Goal: Navigation & Orientation: Find specific page/section

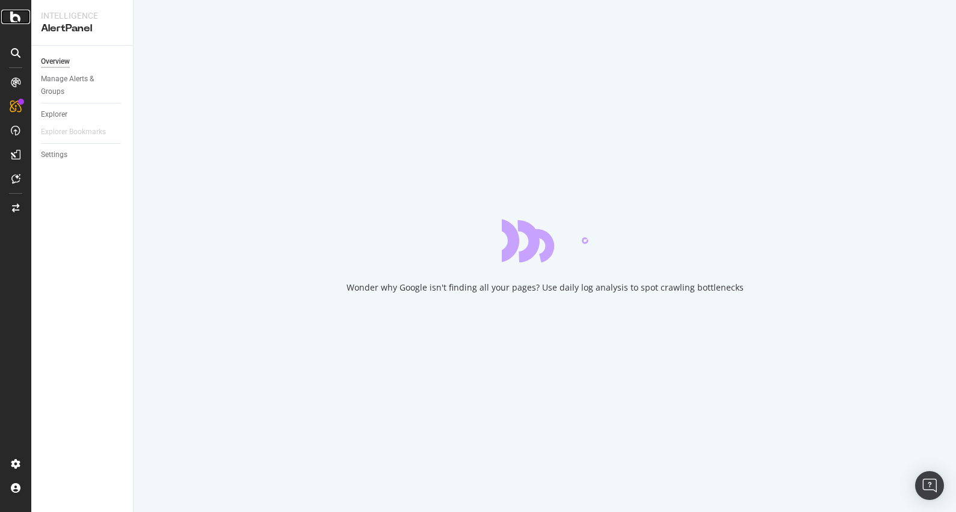
click at [17, 22] on icon at bounding box center [15, 17] width 11 height 14
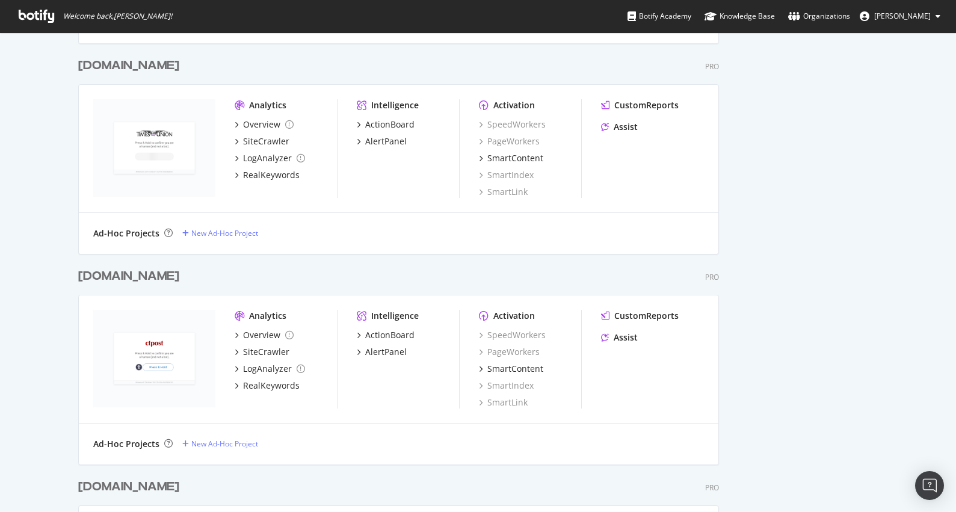
scroll to position [1066, 0]
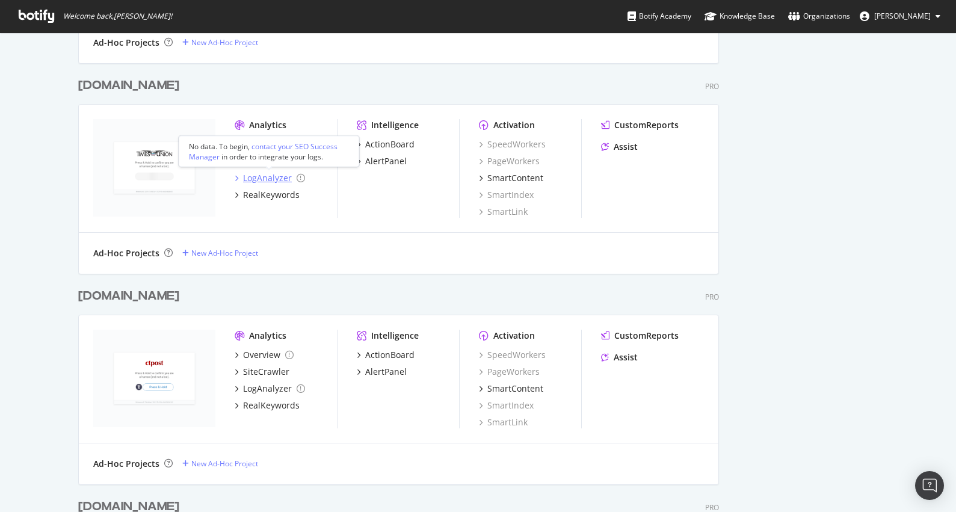
click at [256, 176] on div "LogAnalyzer" at bounding box center [267, 178] width 49 height 12
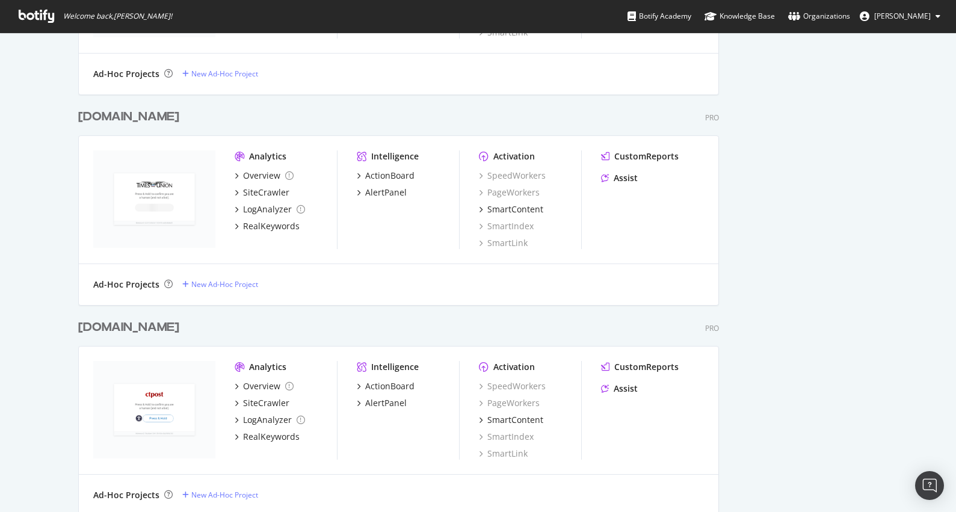
scroll to position [735, 0]
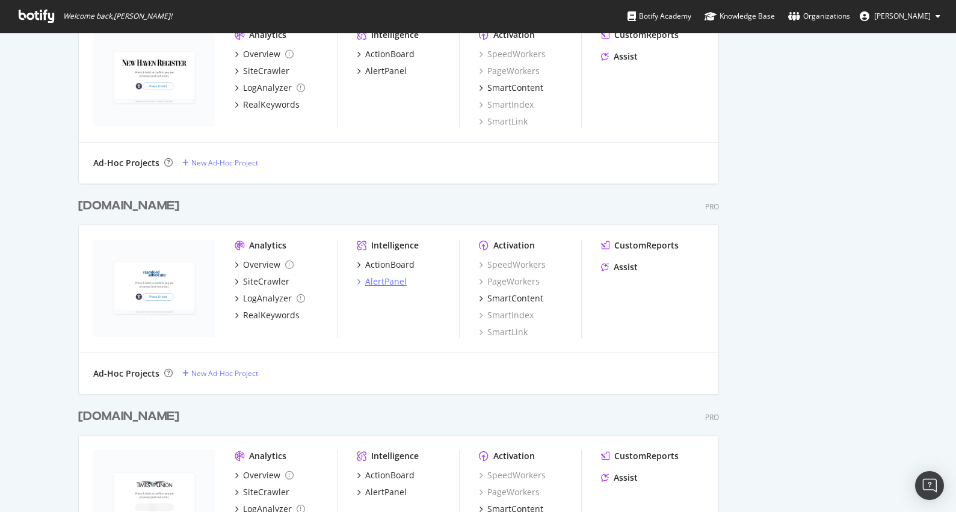
click at [380, 280] on div "AlertPanel" at bounding box center [386, 281] width 42 height 12
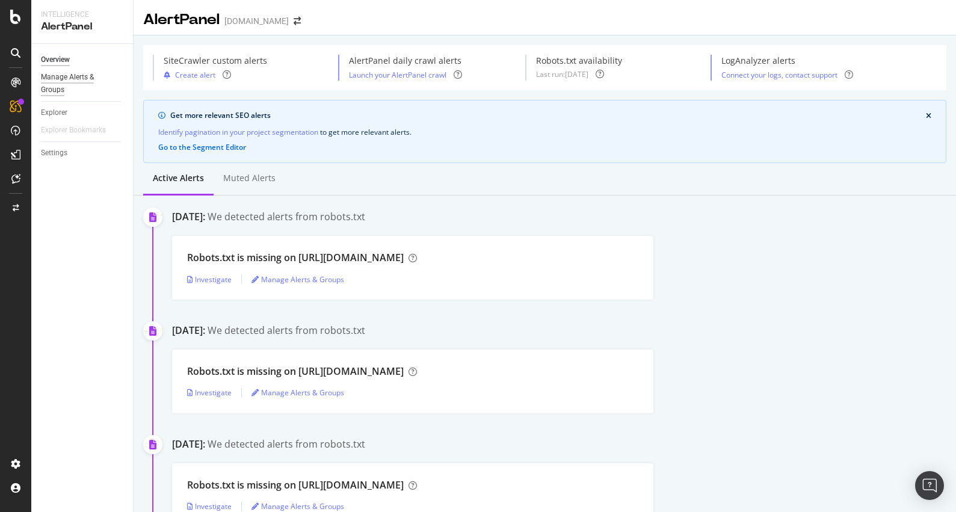
click at [58, 78] on div "Manage Alerts & Groups" at bounding box center [77, 83] width 72 height 25
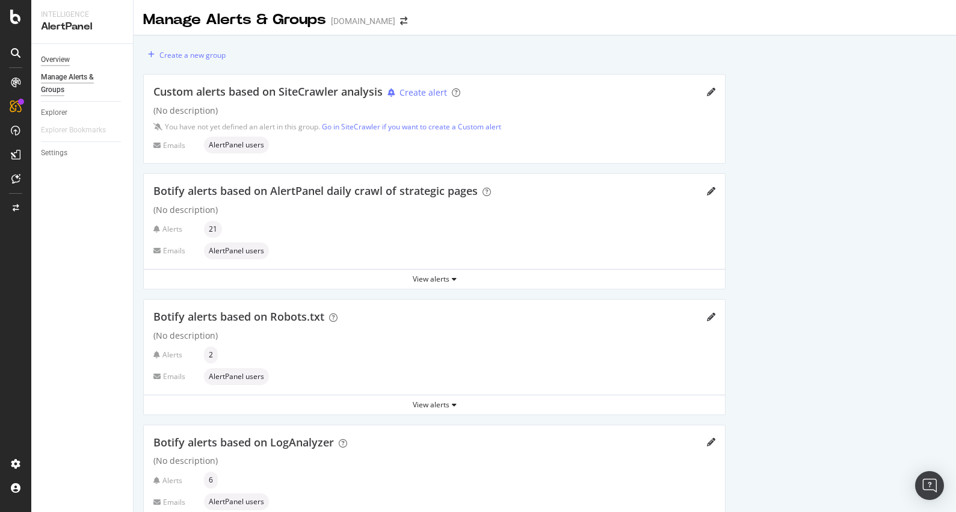
click at [53, 57] on div "Overview" at bounding box center [55, 60] width 29 height 13
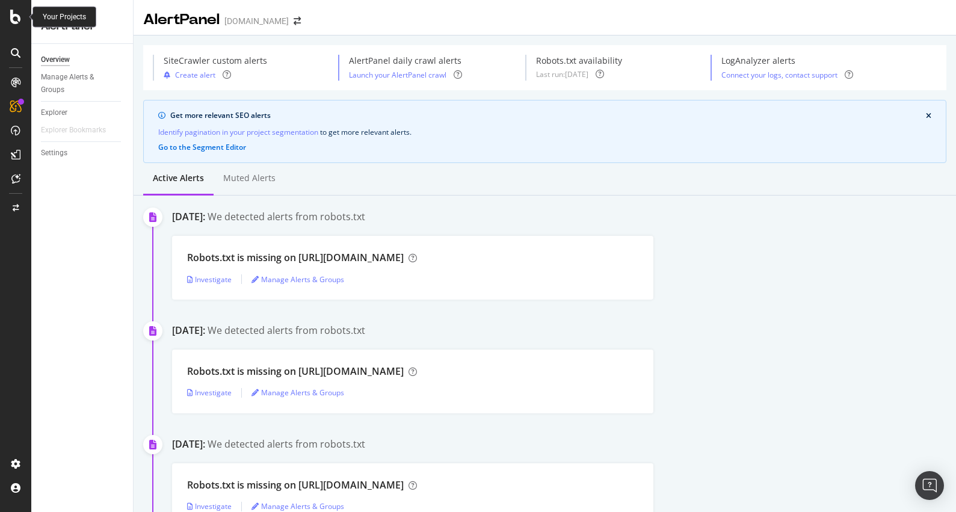
click at [14, 14] on icon at bounding box center [15, 17] width 11 height 14
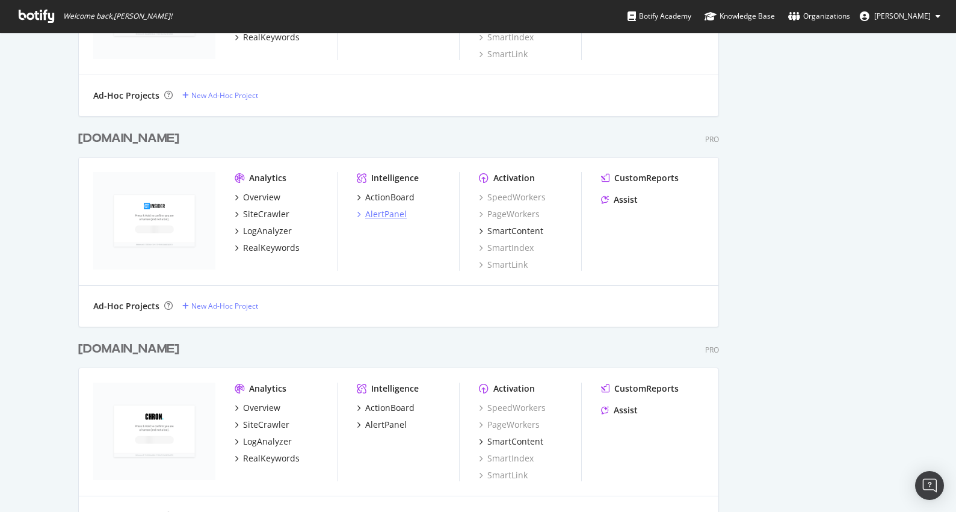
click at [386, 216] on div "AlertPanel" at bounding box center [386, 214] width 42 height 12
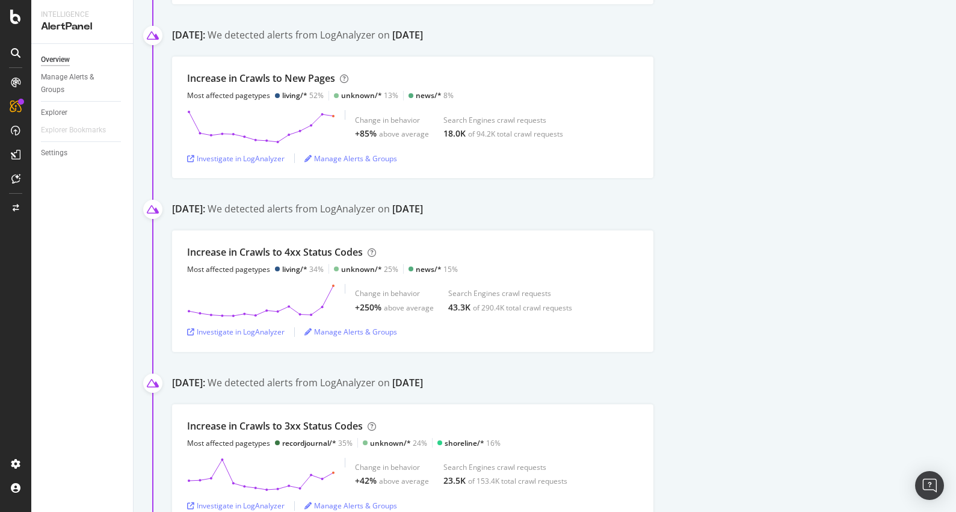
scroll to position [1302, 0]
